Goal: Contribute content

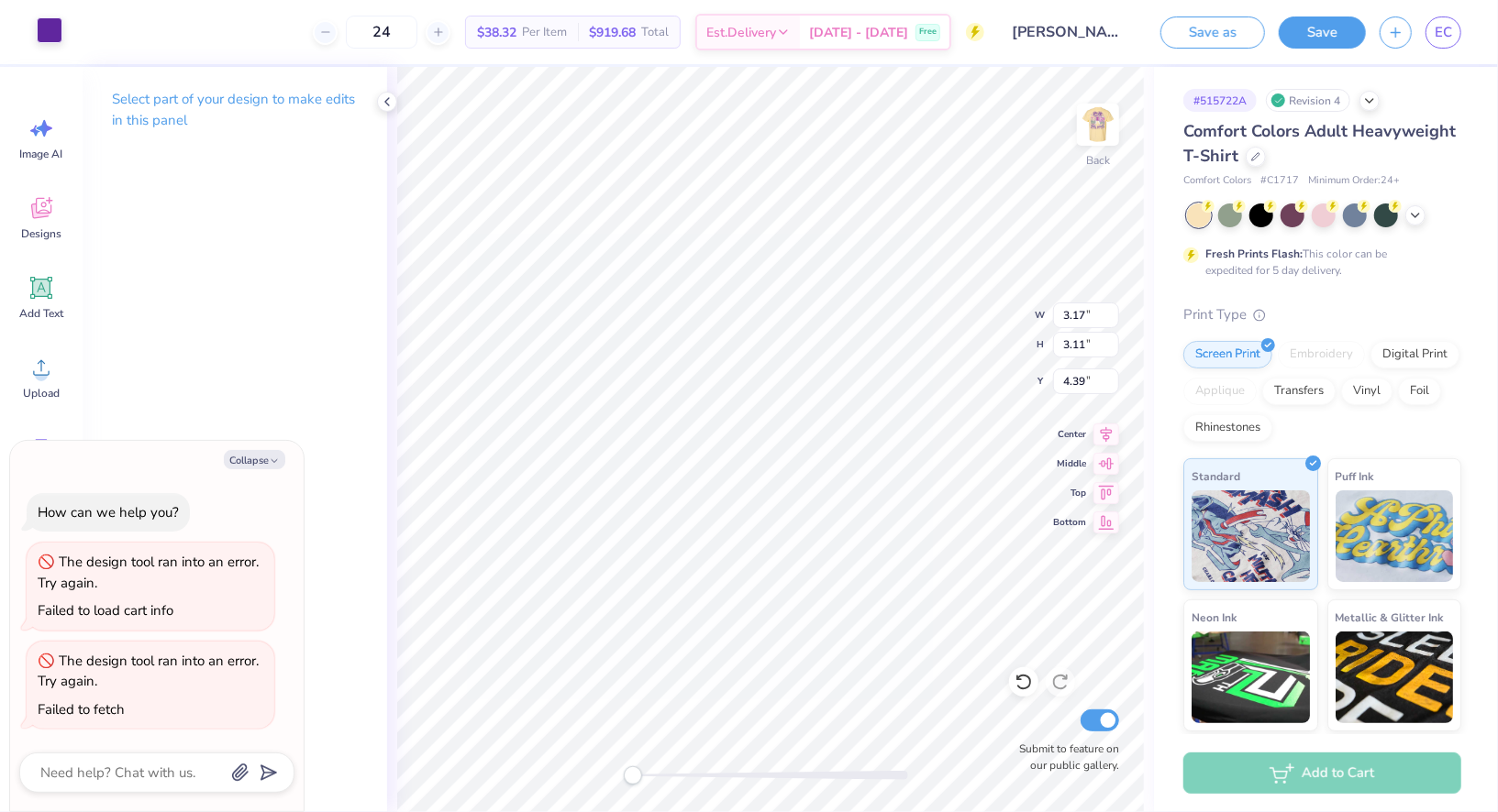
click at [51, 31] on div at bounding box center [49, 30] width 26 height 26
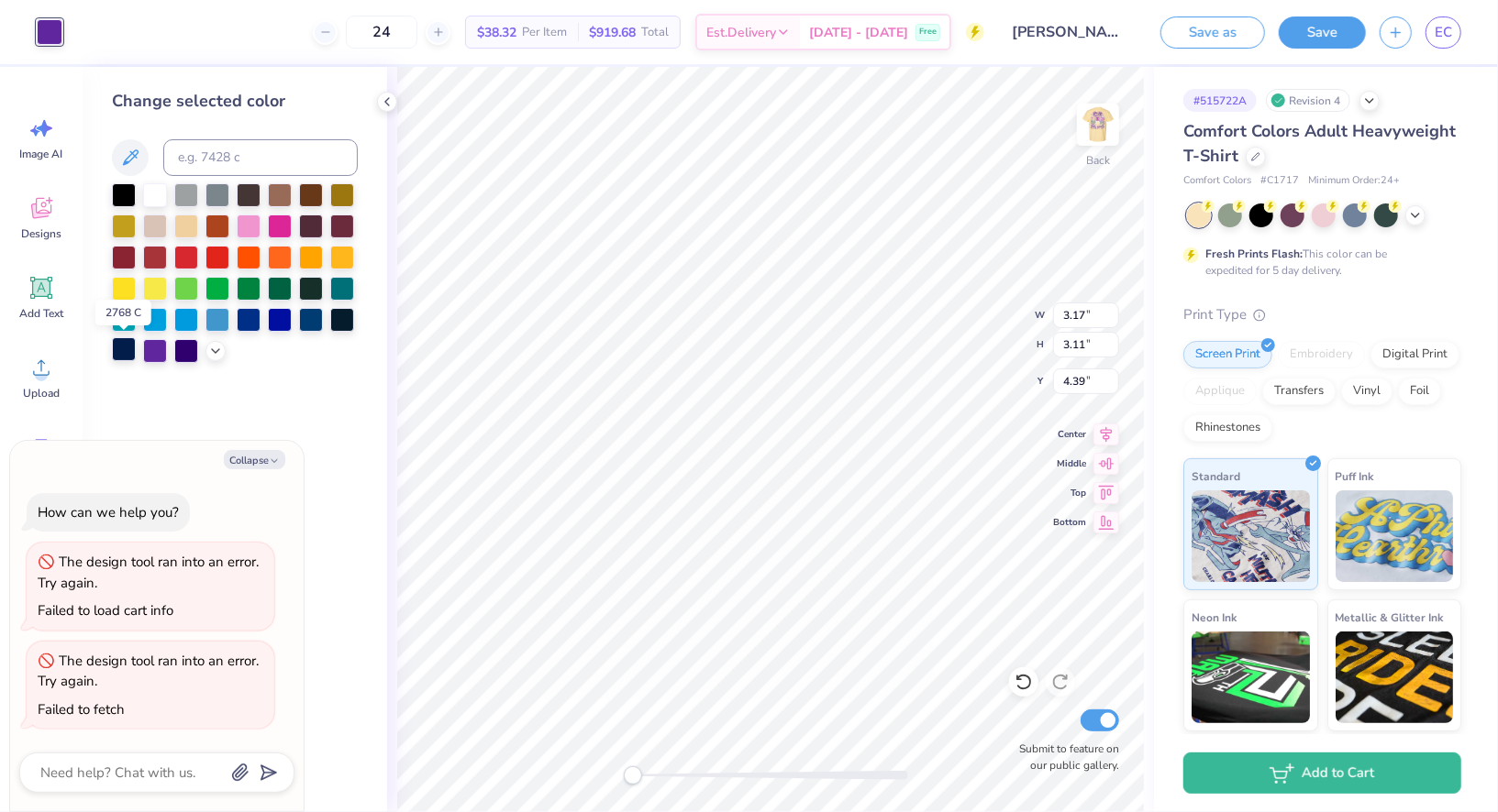
click at [126, 350] on div at bounding box center [123, 349] width 24 height 24
click at [244, 323] on div at bounding box center [248, 317] width 24 height 24
click at [1087, 133] on img at bounding box center [1098, 124] width 73 height 73
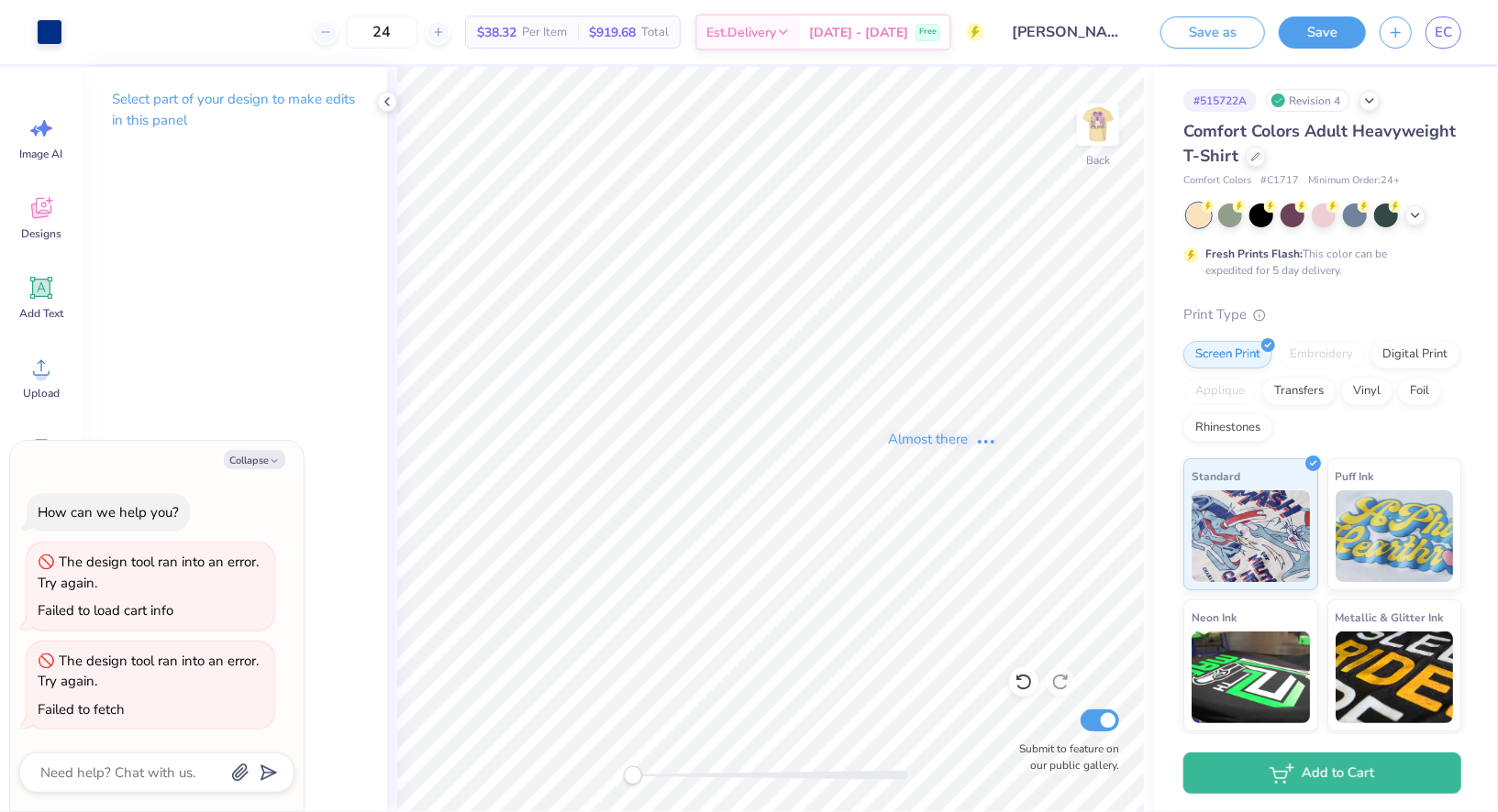
click at [973, 134] on div "Almost there" at bounding box center [942, 439] width 1111 height 745
click at [81, 33] on div at bounding box center [82, 30] width 26 height 26
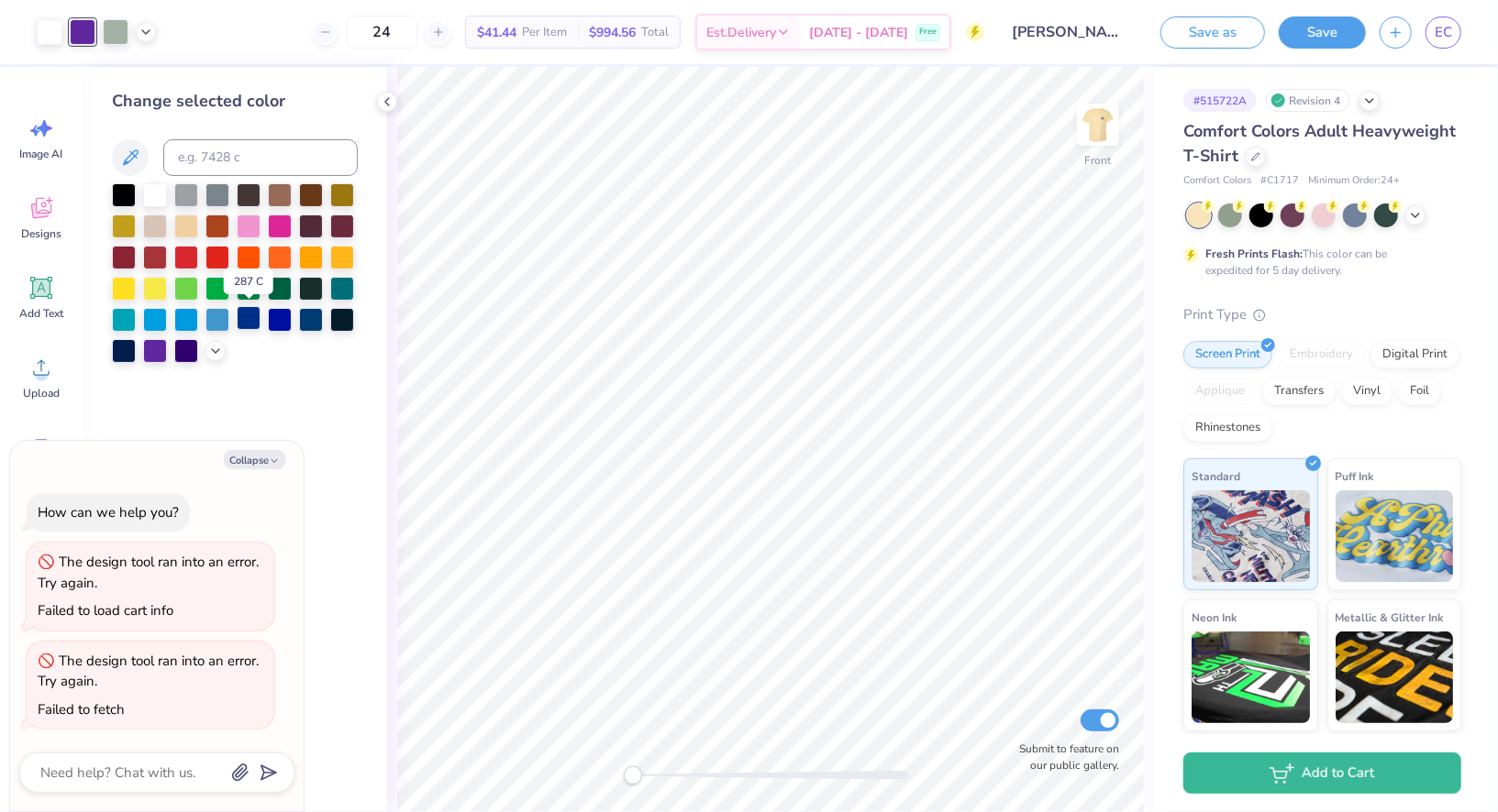
click at [251, 325] on div at bounding box center [248, 317] width 24 height 24
click at [1098, 133] on img at bounding box center [1098, 124] width 73 height 73
click at [1104, 123] on img at bounding box center [1098, 124] width 73 height 73
click at [1104, 123] on img at bounding box center [1098, 125] width 36 height 36
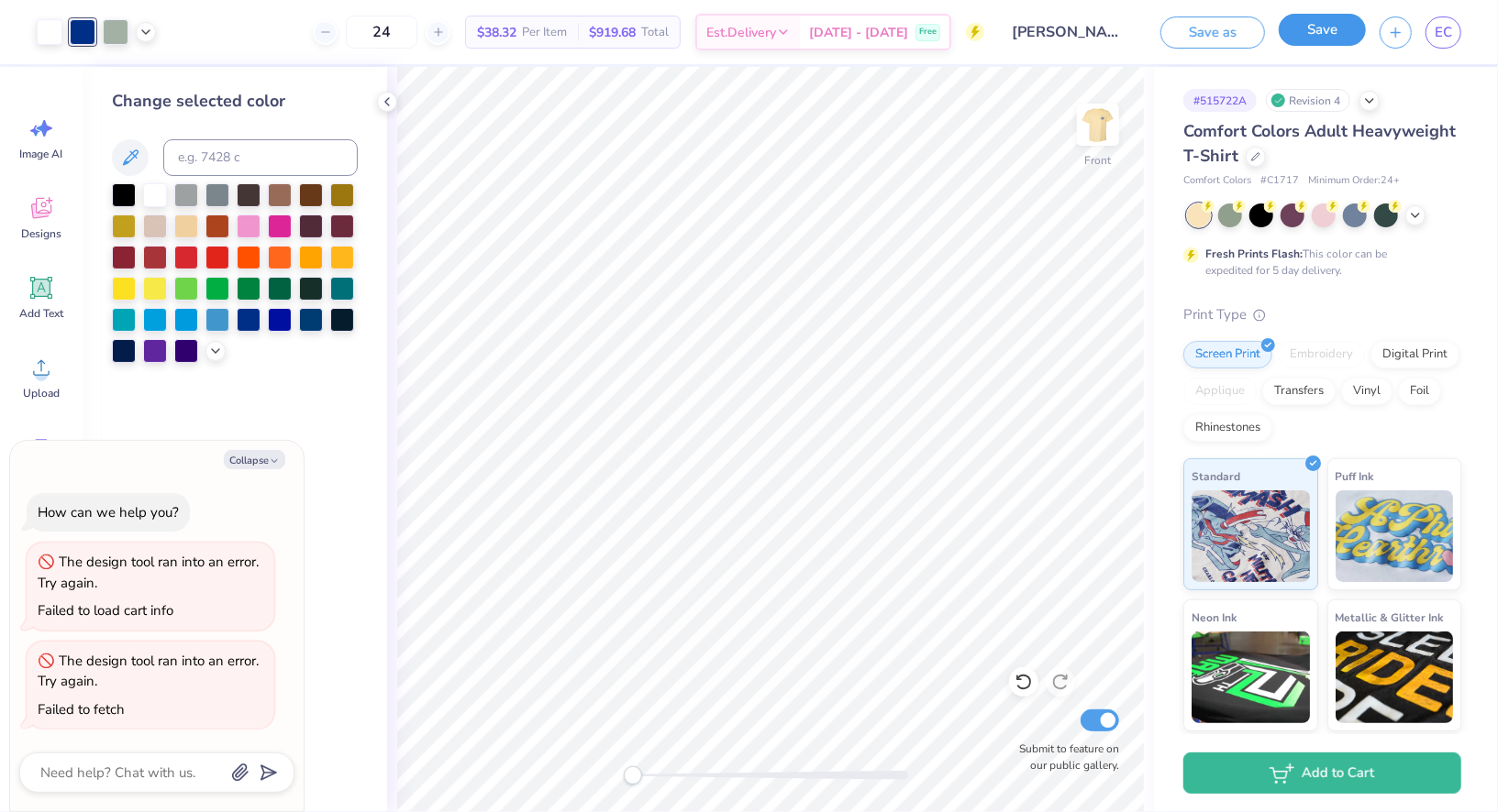
click at [1330, 28] on button "Save" at bounding box center [1322, 30] width 87 height 32
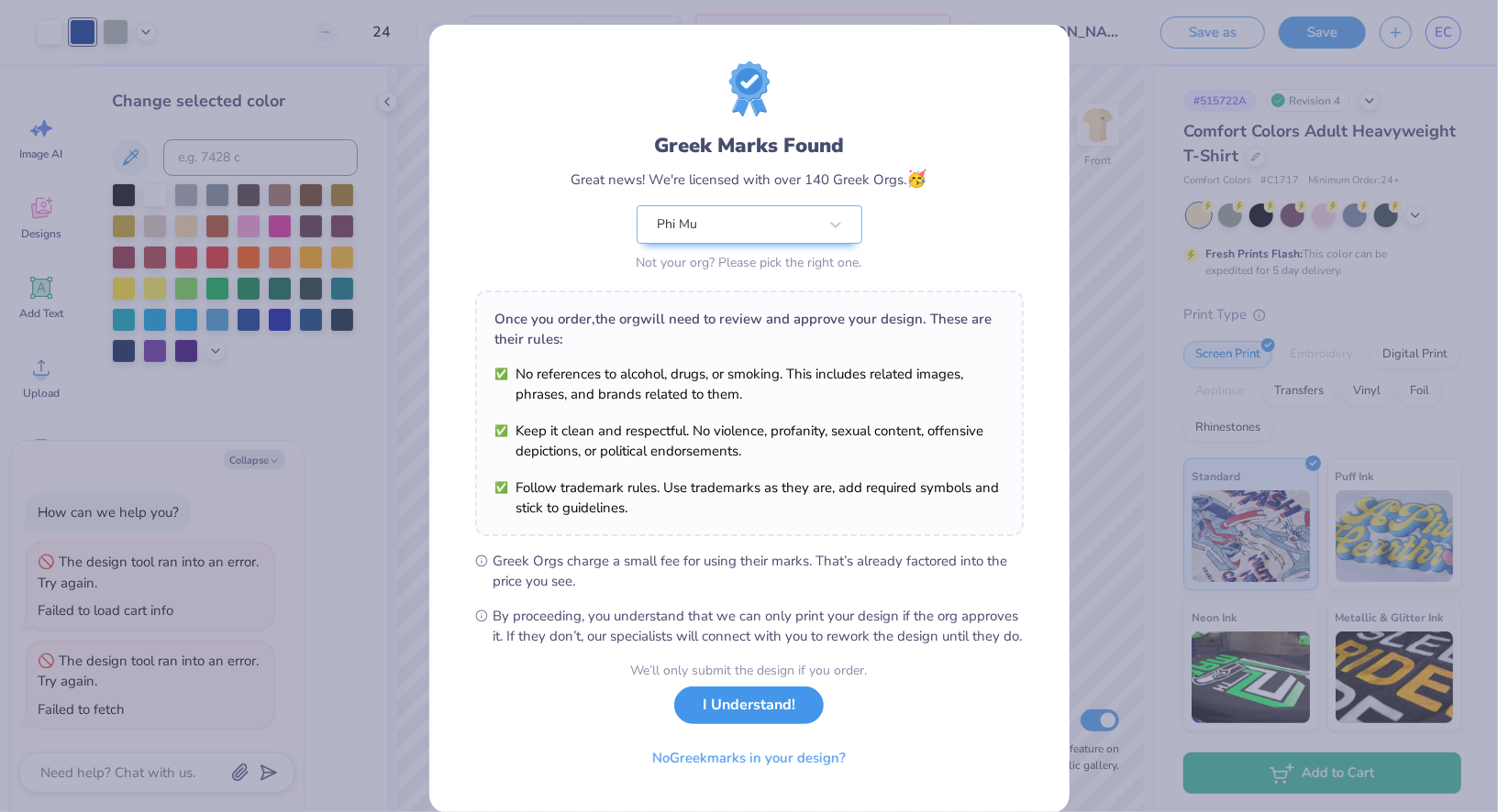
click at [710, 724] on button "I Understand!" at bounding box center [749, 705] width 150 height 37
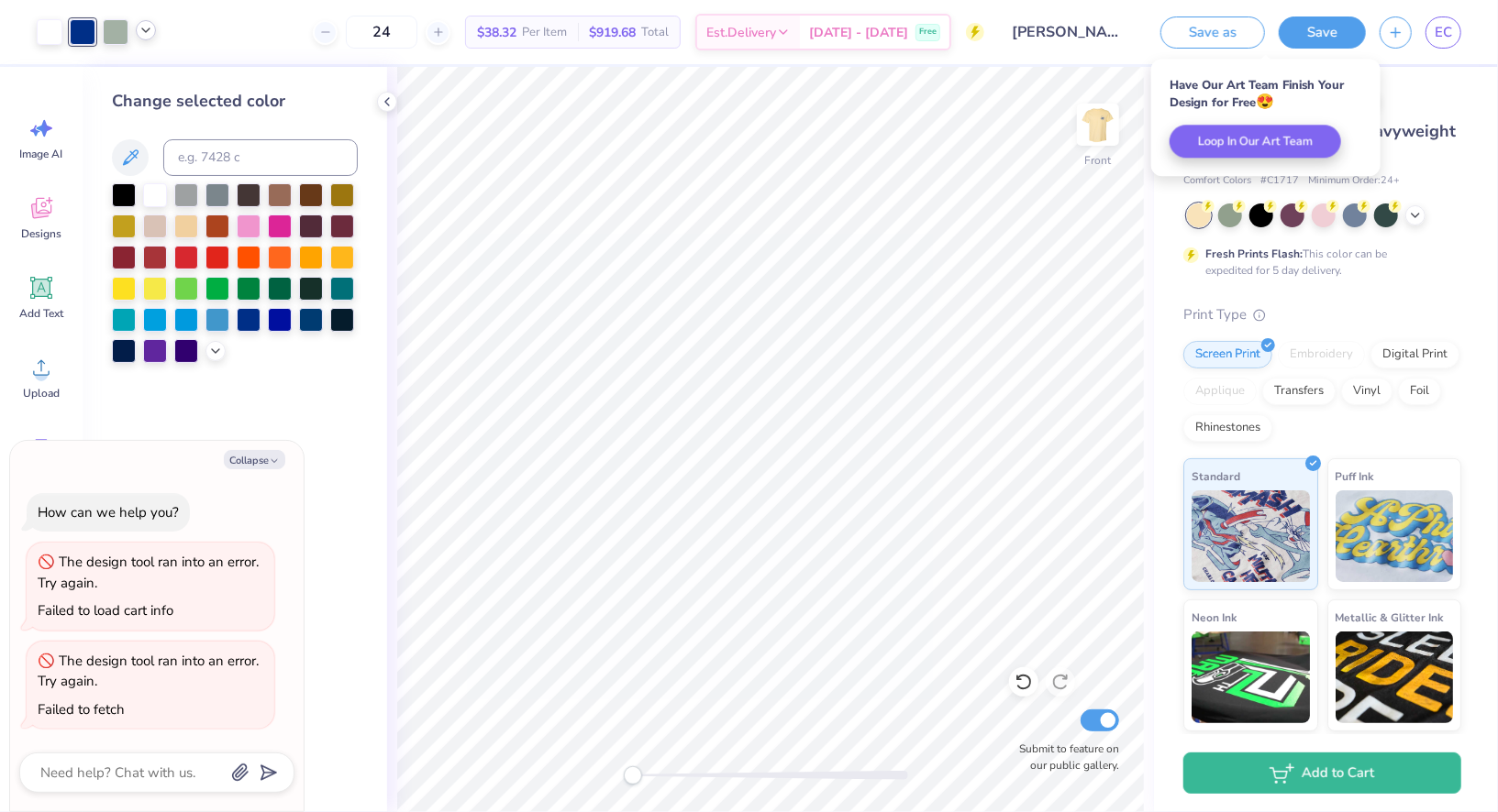
click at [147, 33] on icon at bounding box center [145, 30] width 14 height 14
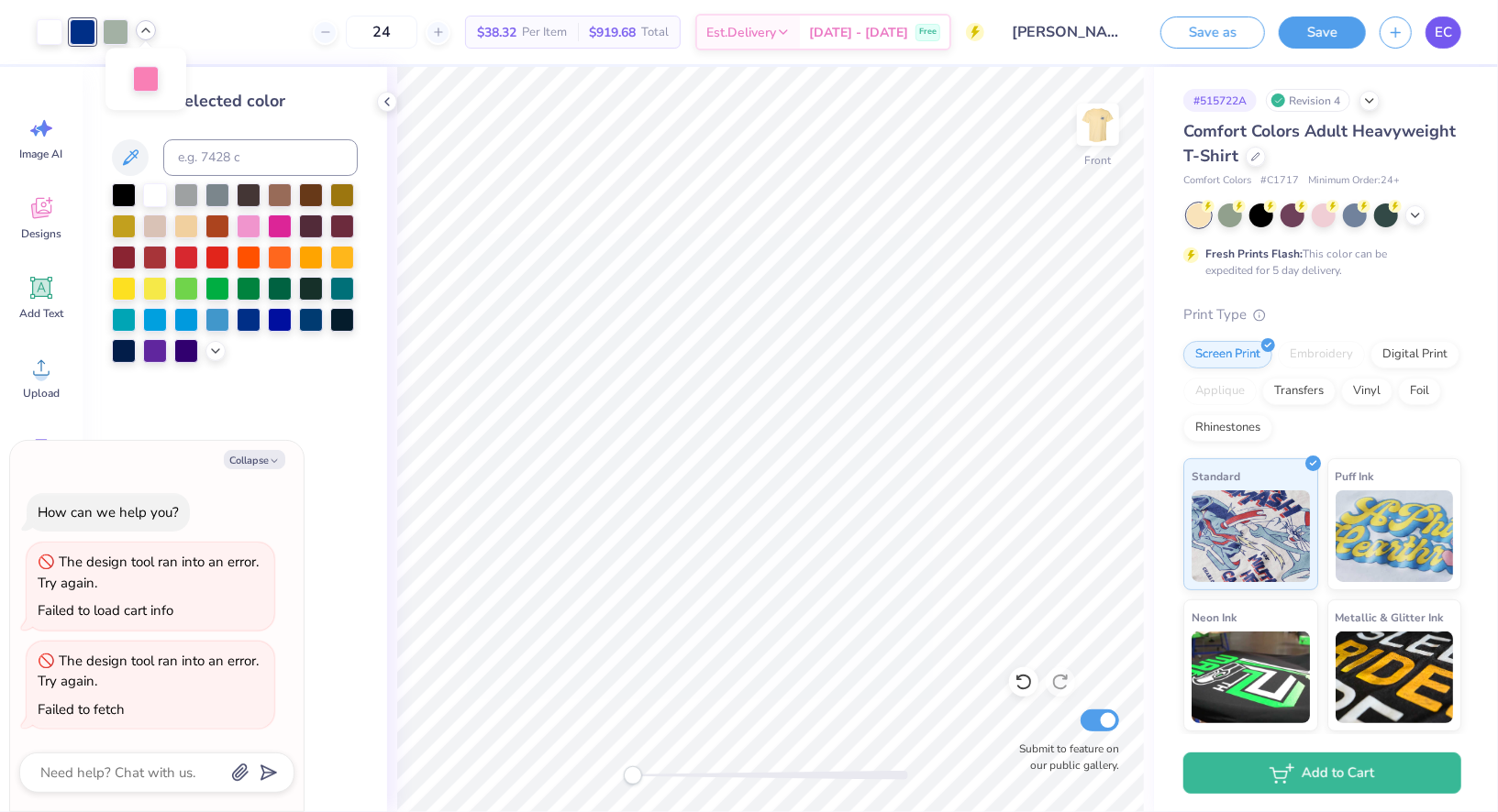
click at [1447, 31] on span "EC" at bounding box center [1443, 32] width 17 height 21
click at [1299, 45] on button "Save" at bounding box center [1322, 30] width 87 height 32
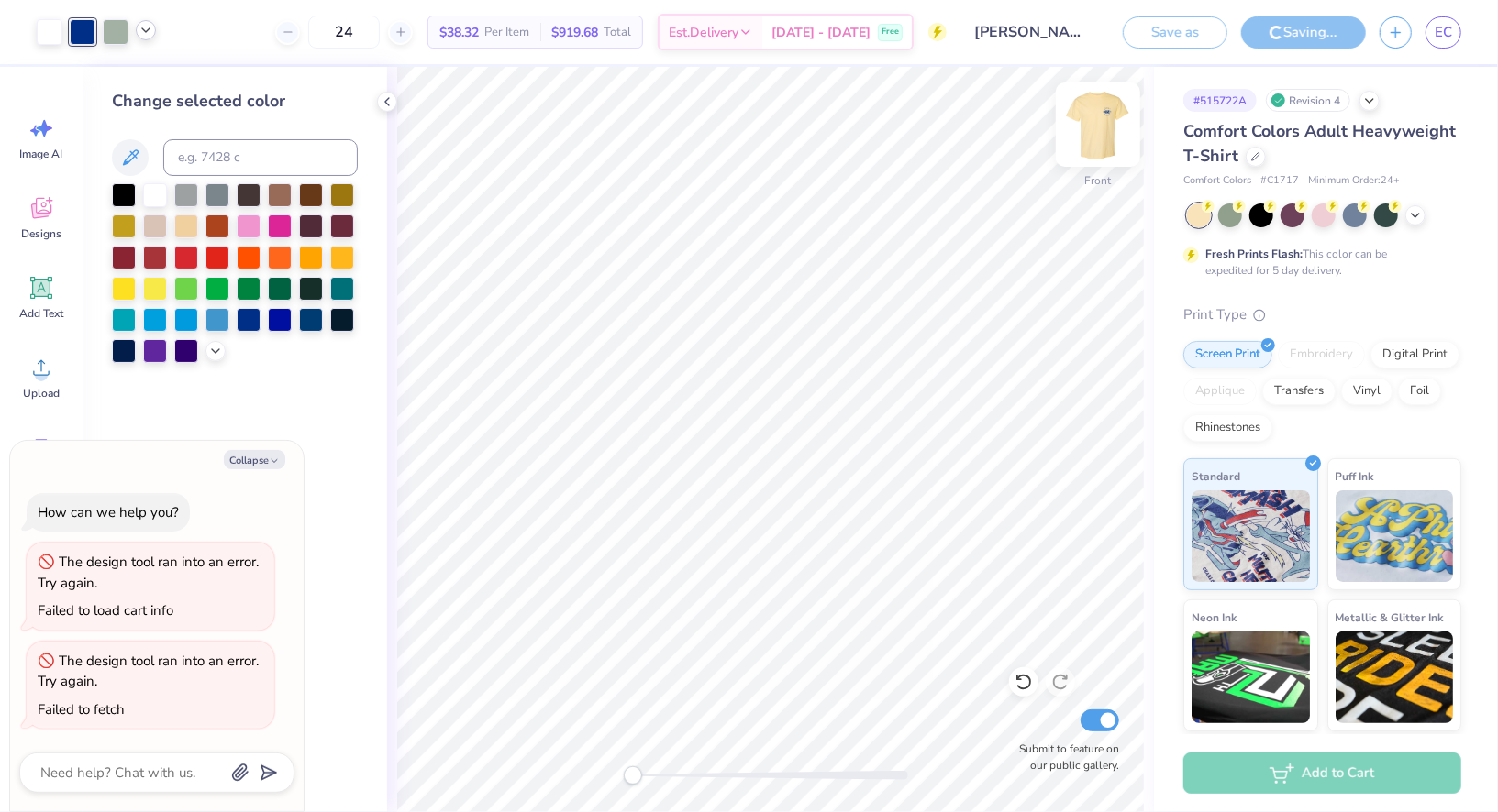
click at [1102, 129] on img at bounding box center [1098, 124] width 73 height 73
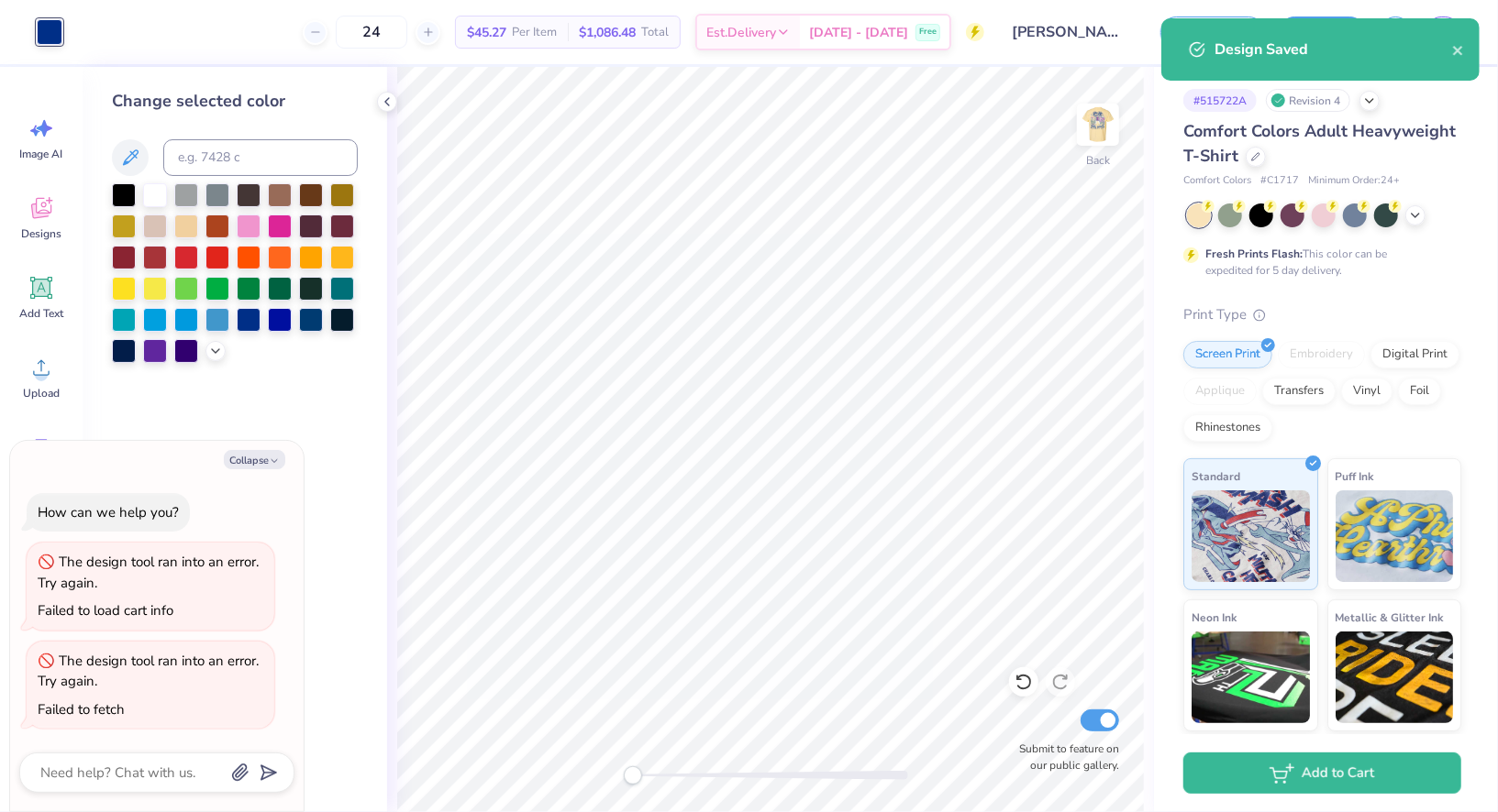
type textarea "x"
